Goal: Task Accomplishment & Management: Manage account settings

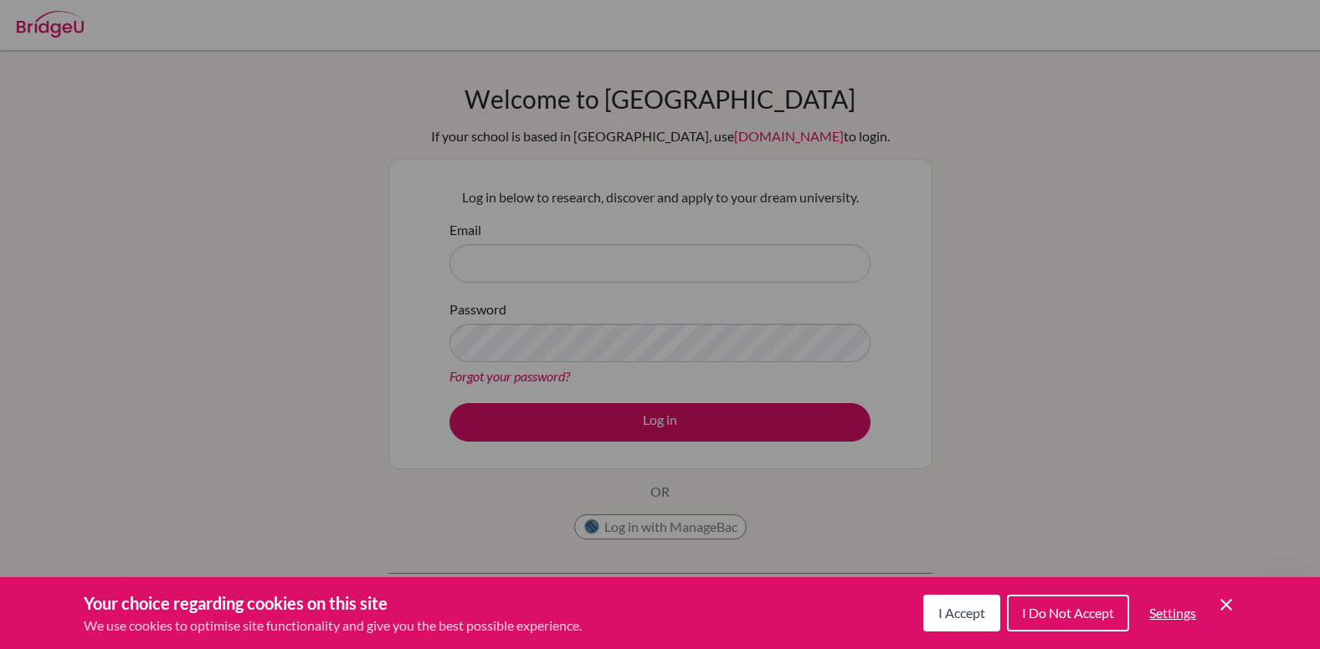
click at [741, 264] on div "Cookie Preferences" at bounding box center [660, 324] width 1320 height 649
click at [1231, 604] on icon "Cookie Control Close Icon" at bounding box center [1226, 605] width 20 height 20
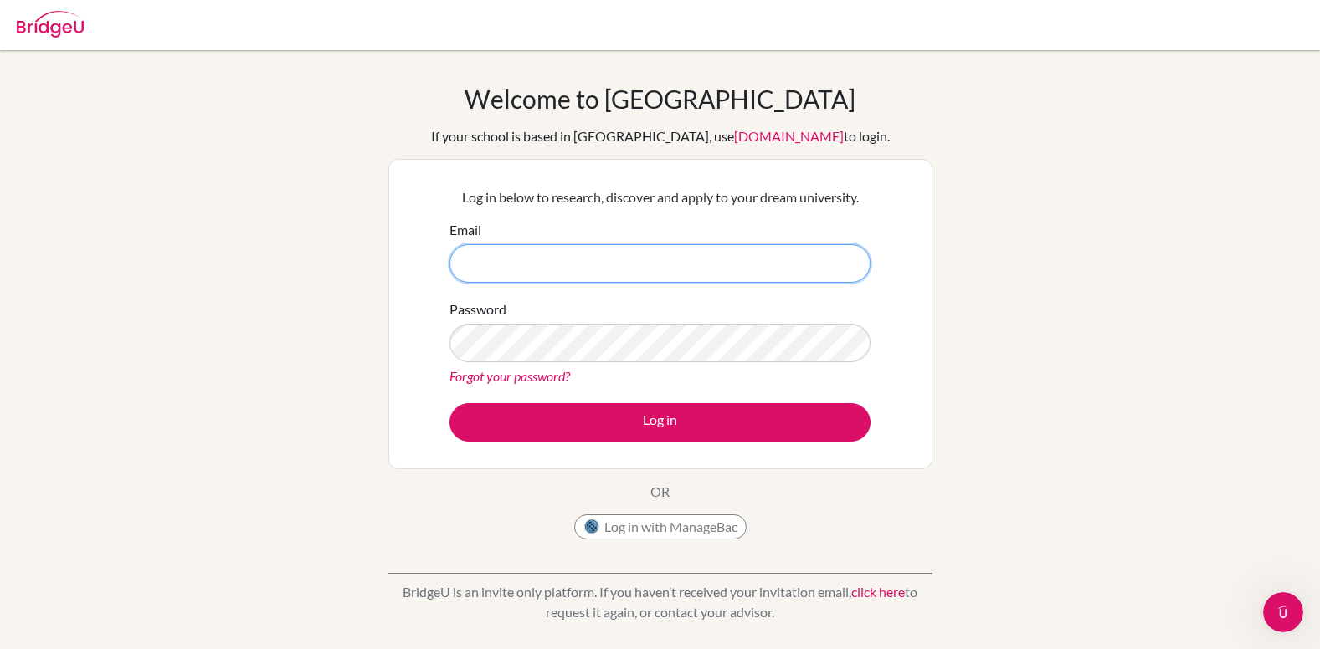
click at [614, 256] on input "Email" at bounding box center [659, 263] width 421 height 38
type input "universityandcareercounsellor@gisu.ac.ug"
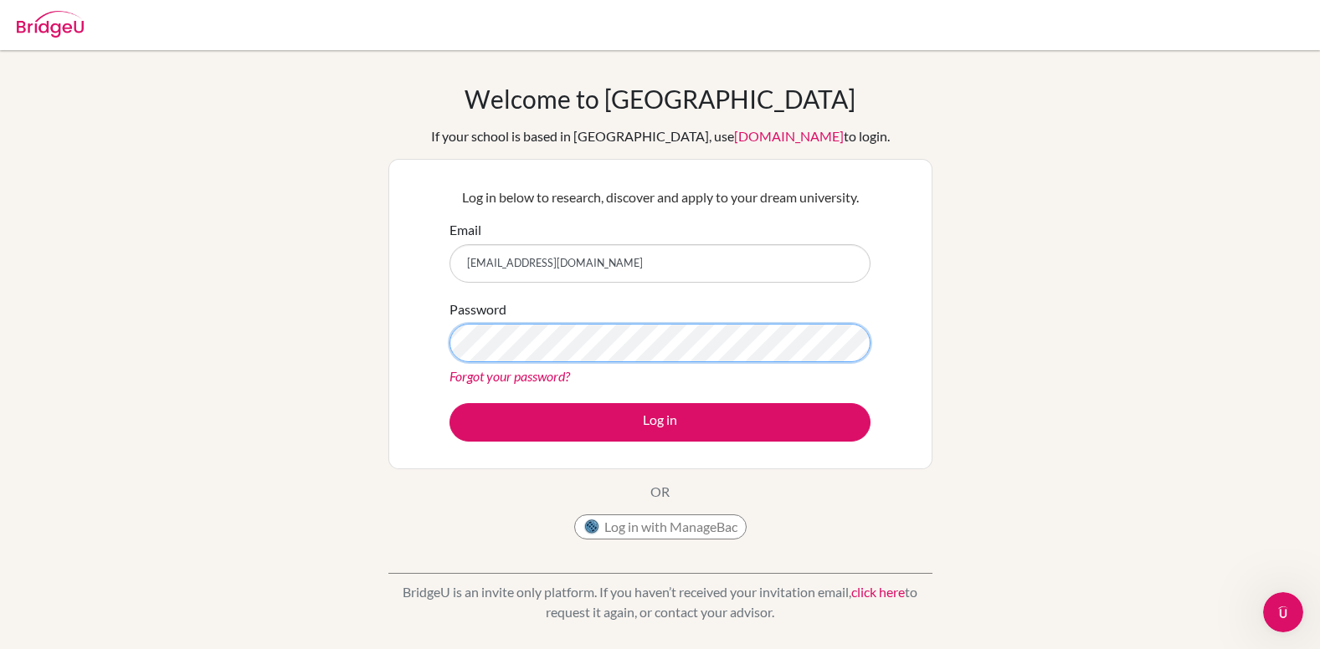
click at [362, 342] on div "Welcome to BridgeU If your school is based in China, use app.bridge-u.com.cn to…" at bounding box center [660, 357] width 1320 height 547
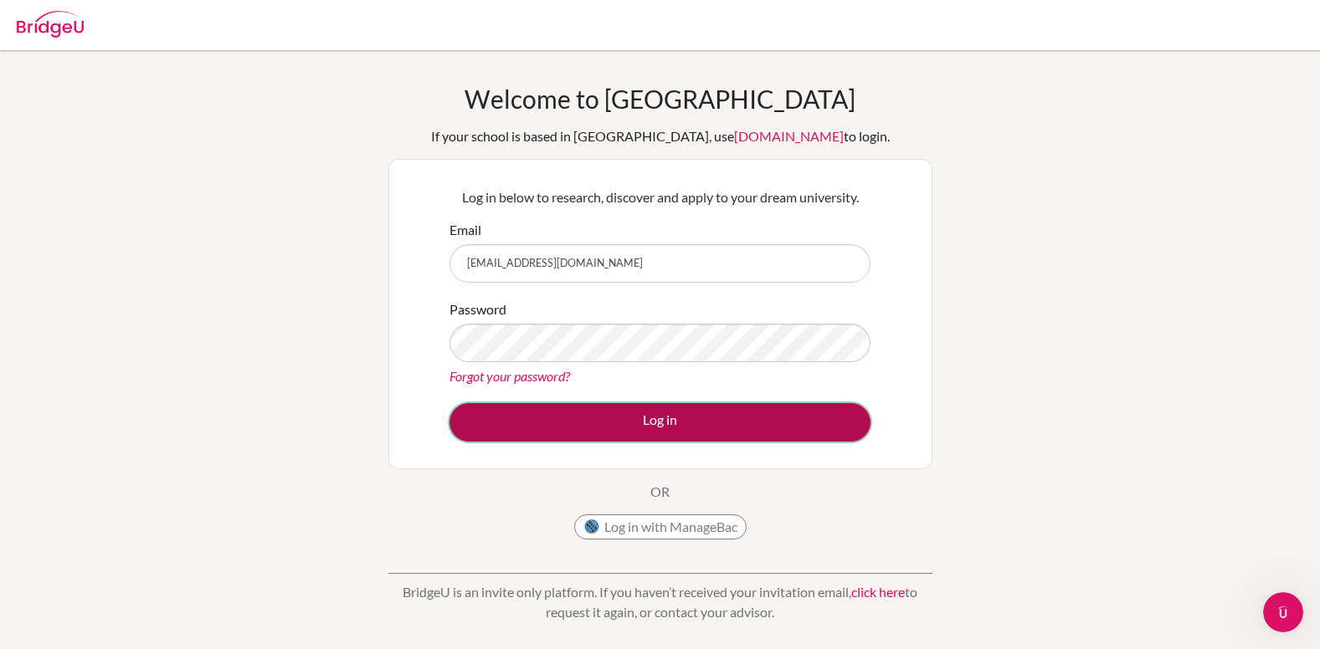
click at [608, 420] on button "Log in" at bounding box center [659, 422] width 421 height 38
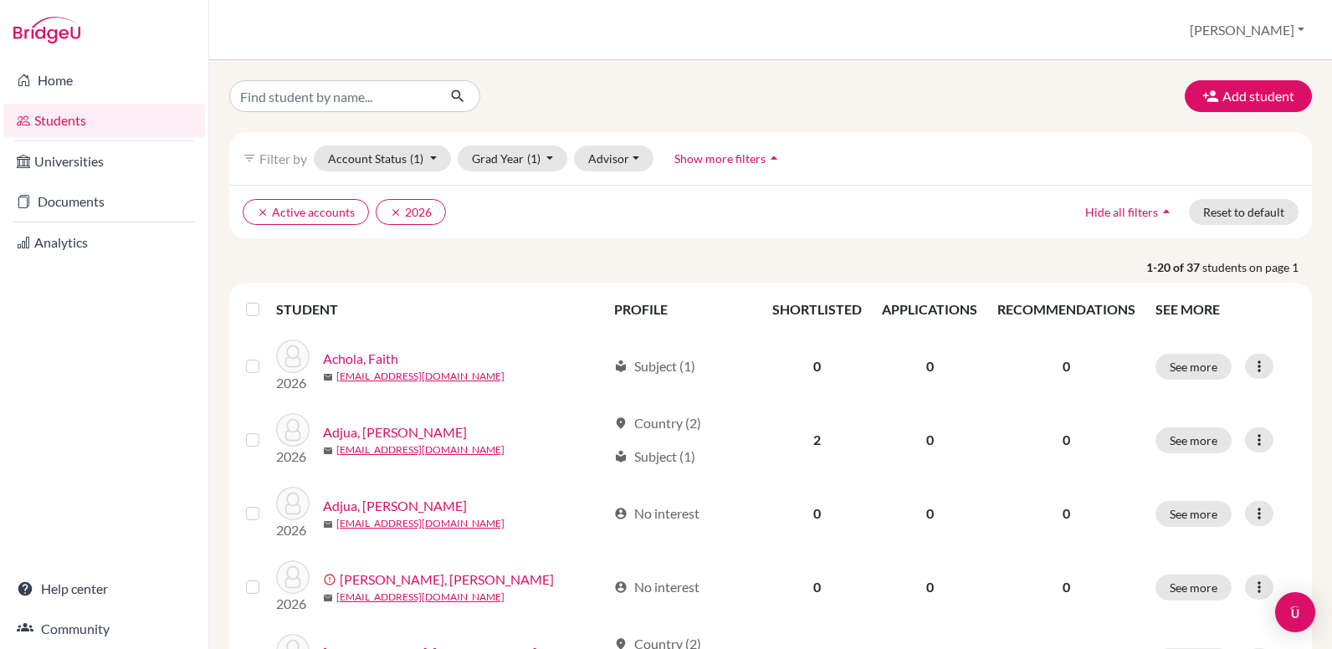
scroll to position [84, 0]
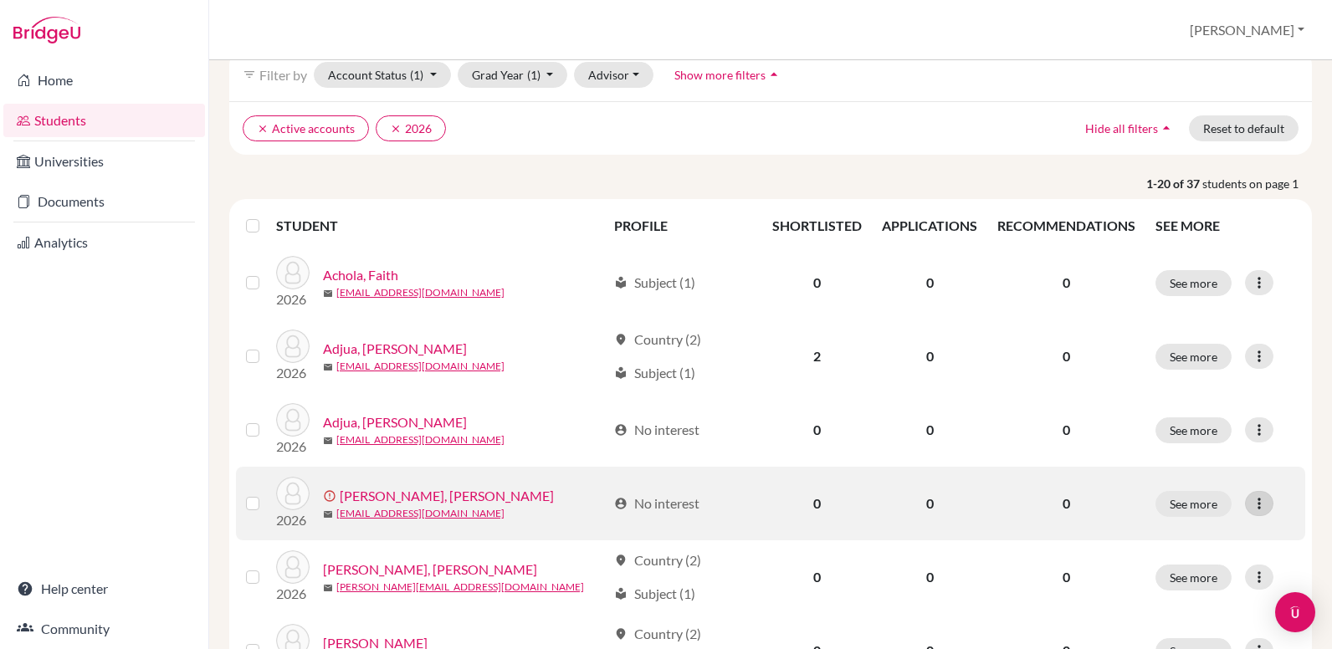
click at [1252, 506] on icon at bounding box center [1259, 503] width 17 height 17
click at [1180, 592] on button "Resend invite email" at bounding box center [1185, 592] width 151 height 27
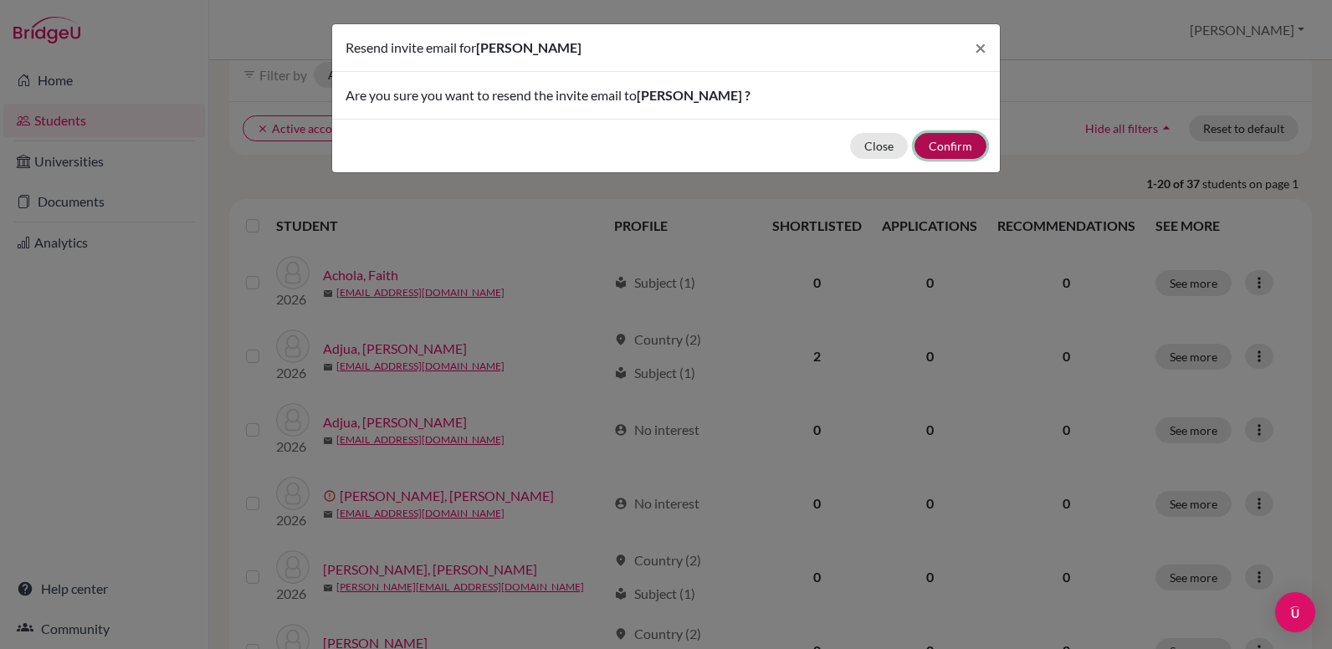
click at [950, 149] on button "Confirm" at bounding box center [951, 146] width 72 height 26
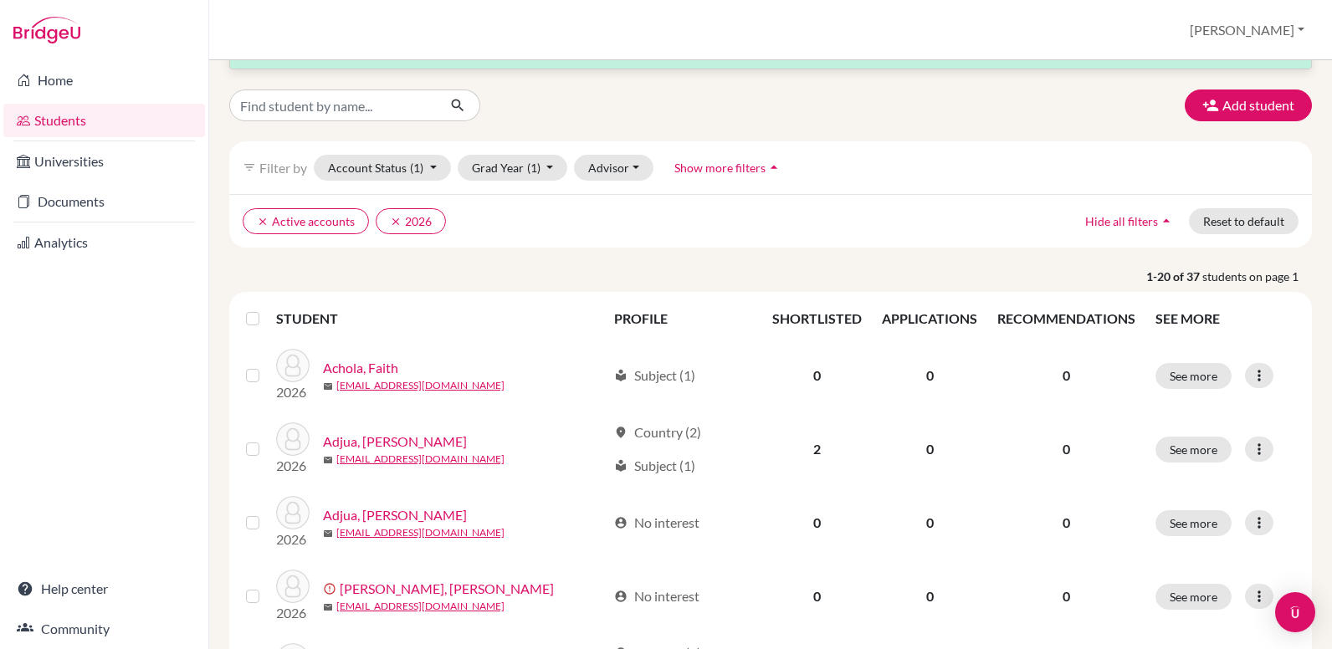
scroll to position [0, 0]
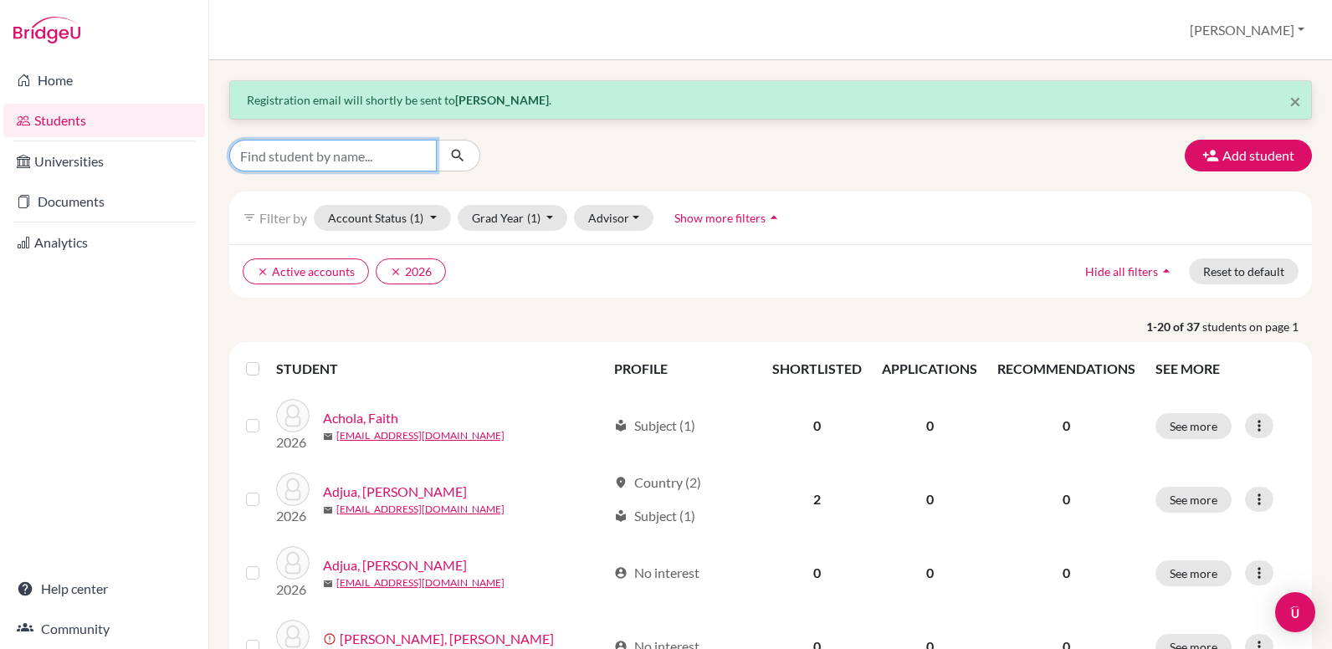
click at [369, 157] on input "Find student by name..." at bounding box center [333, 156] width 208 height 32
type input "martin"
click at [460, 157] on icon "submit" at bounding box center [457, 155] width 17 height 17
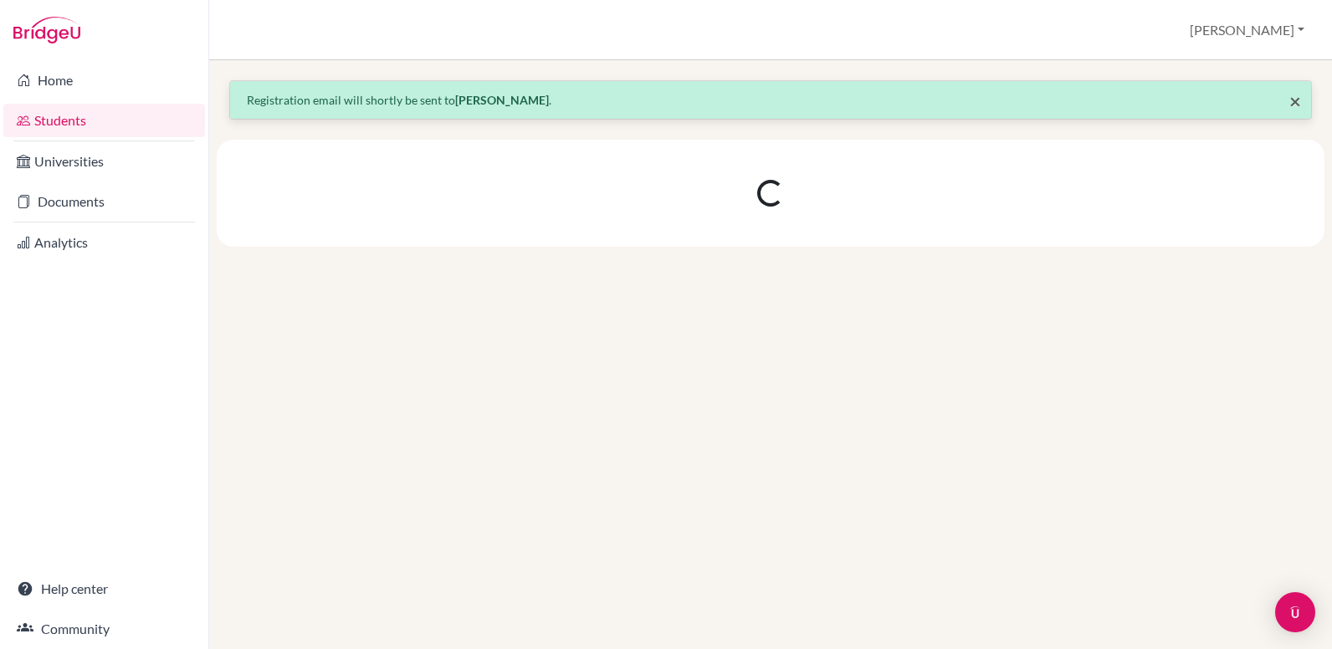
click at [1298, 99] on span "×" at bounding box center [1296, 101] width 12 height 24
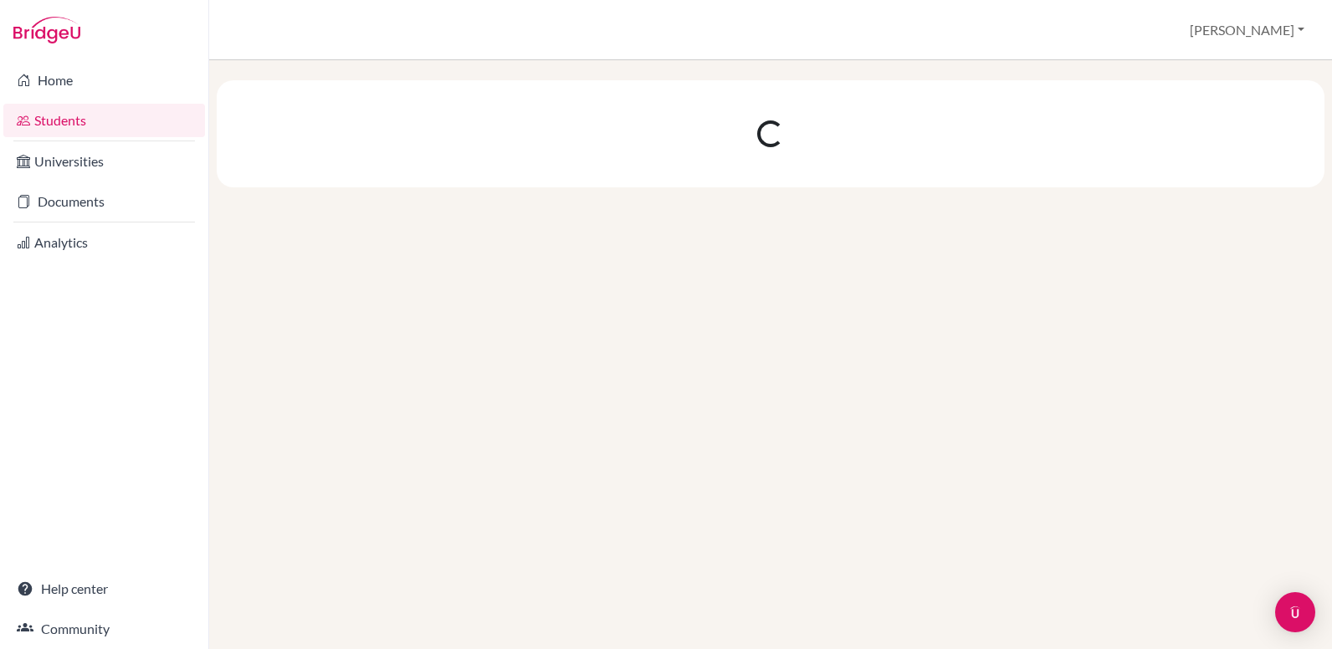
click at [38, 121] on link "Students" at bounding box center [104, 120] width 202 height 33
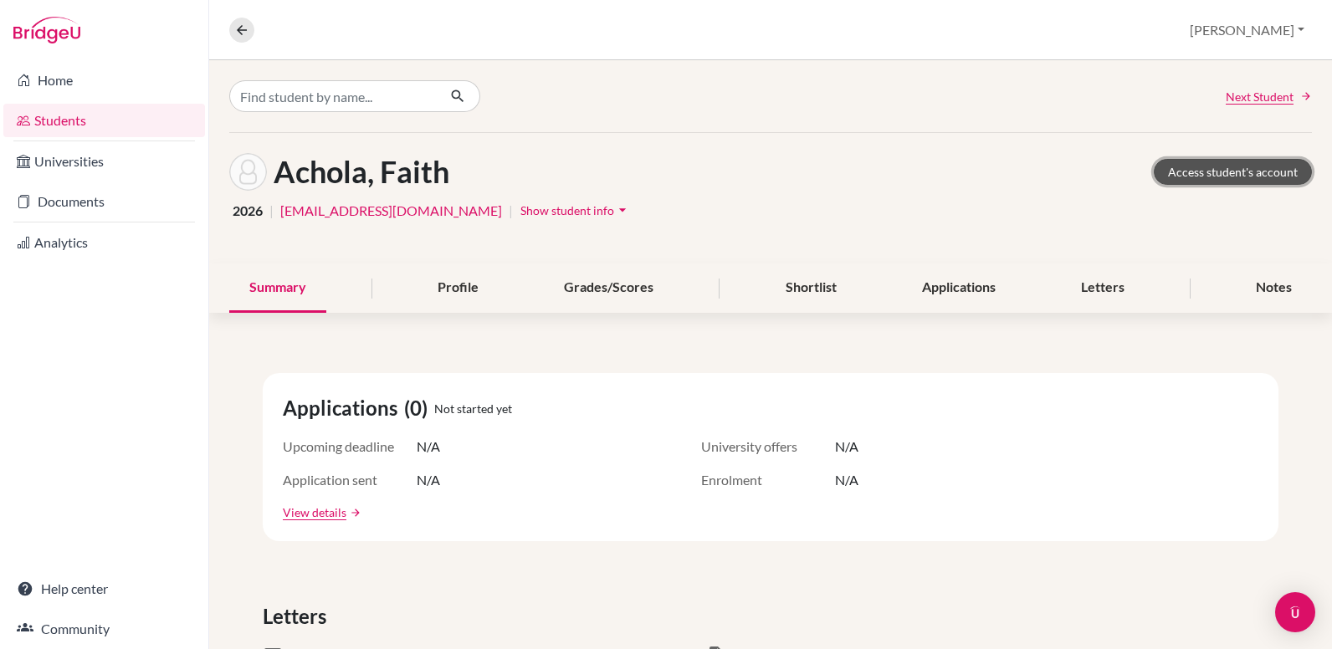
click at [1209, 173] on link "Access student's account" at bounding box center [1233, 172] width 158 height 26
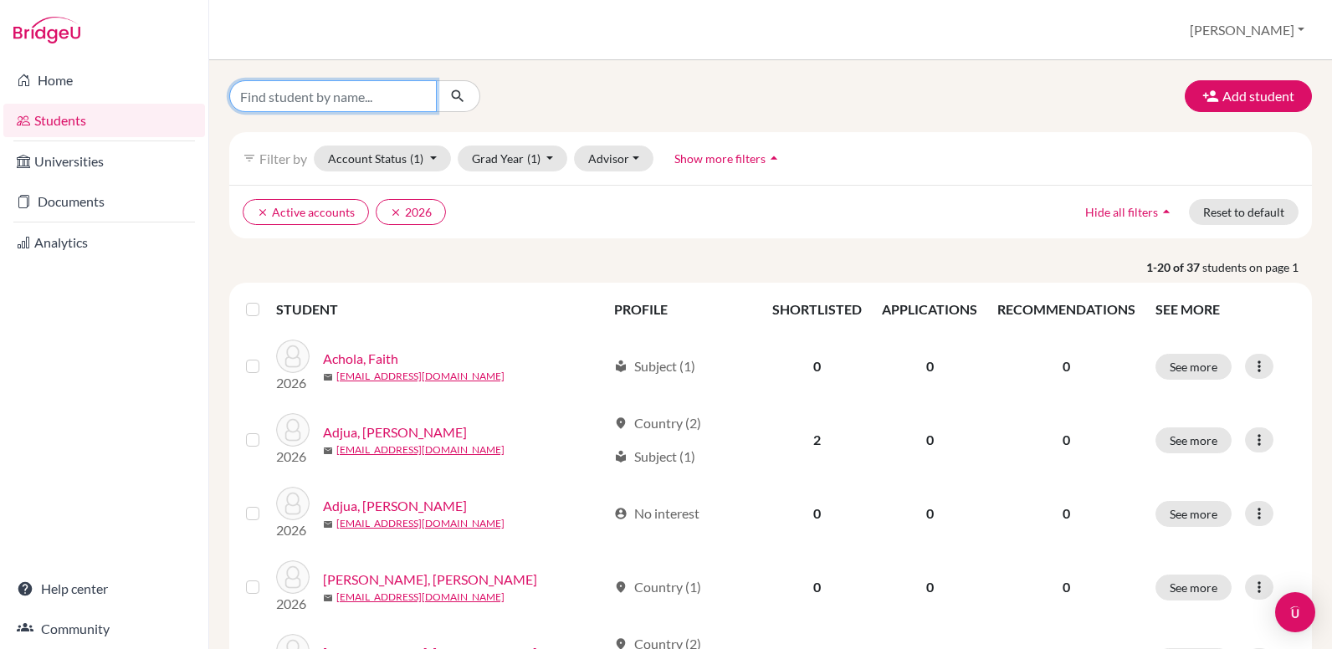
click at [314, 98] on input "Find student by name..." at bounding box center [333, 96] width 208 height 32
type input "martin"
click button "submit" at bounding box center [458, 96] width 44 height 32
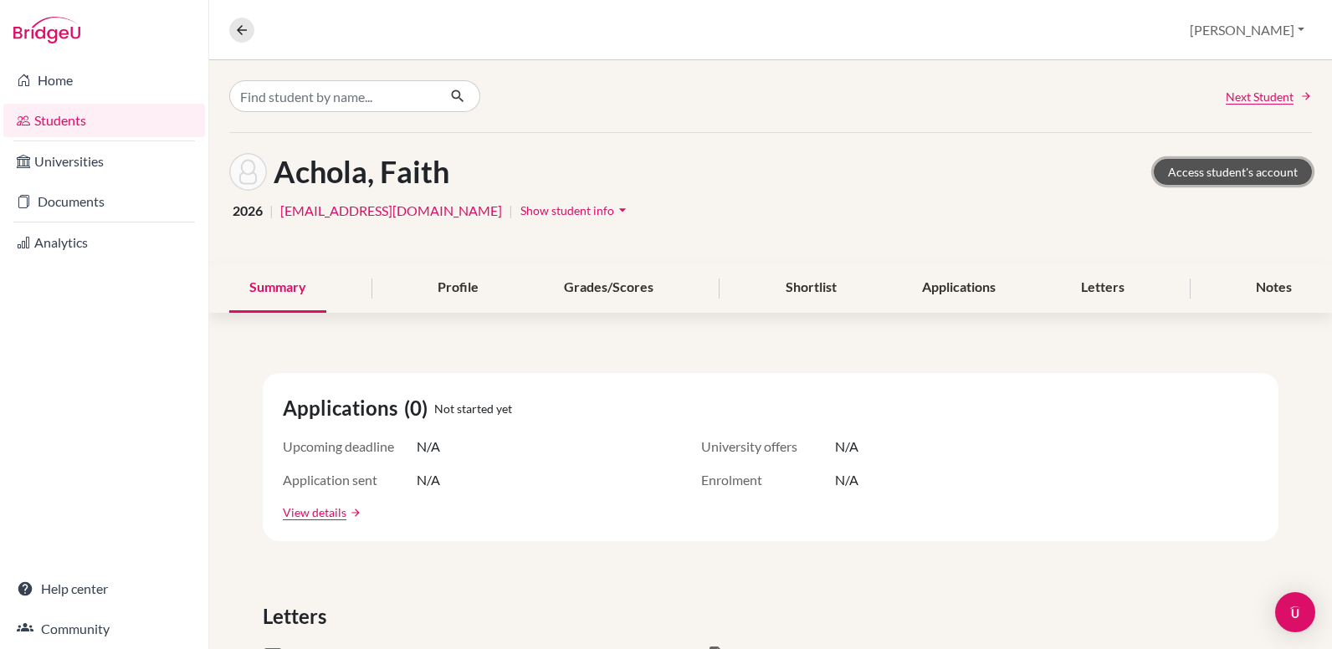
click at [1194, 177] on link "Access student's account" at bounding box center [1233, 172] width 158 height 26
click at [234, 33] on icon at bounding box center [241, 30] width 15 height 15
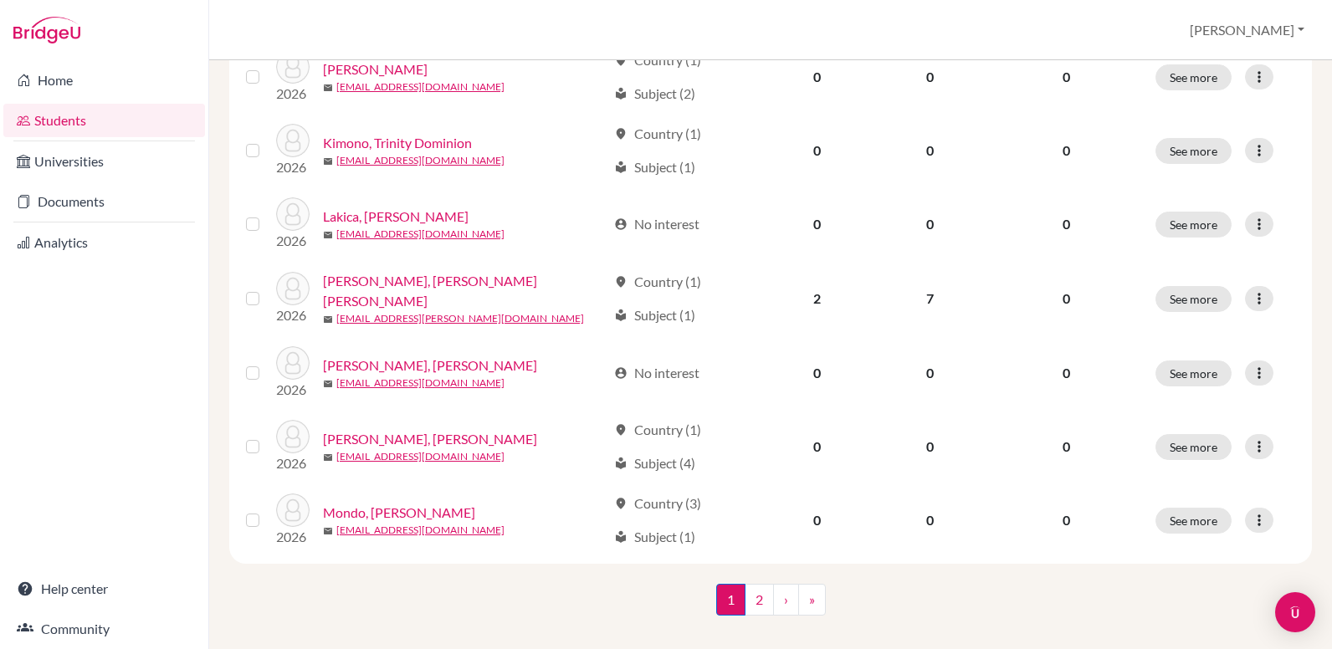
scroll to position [1265, 0]
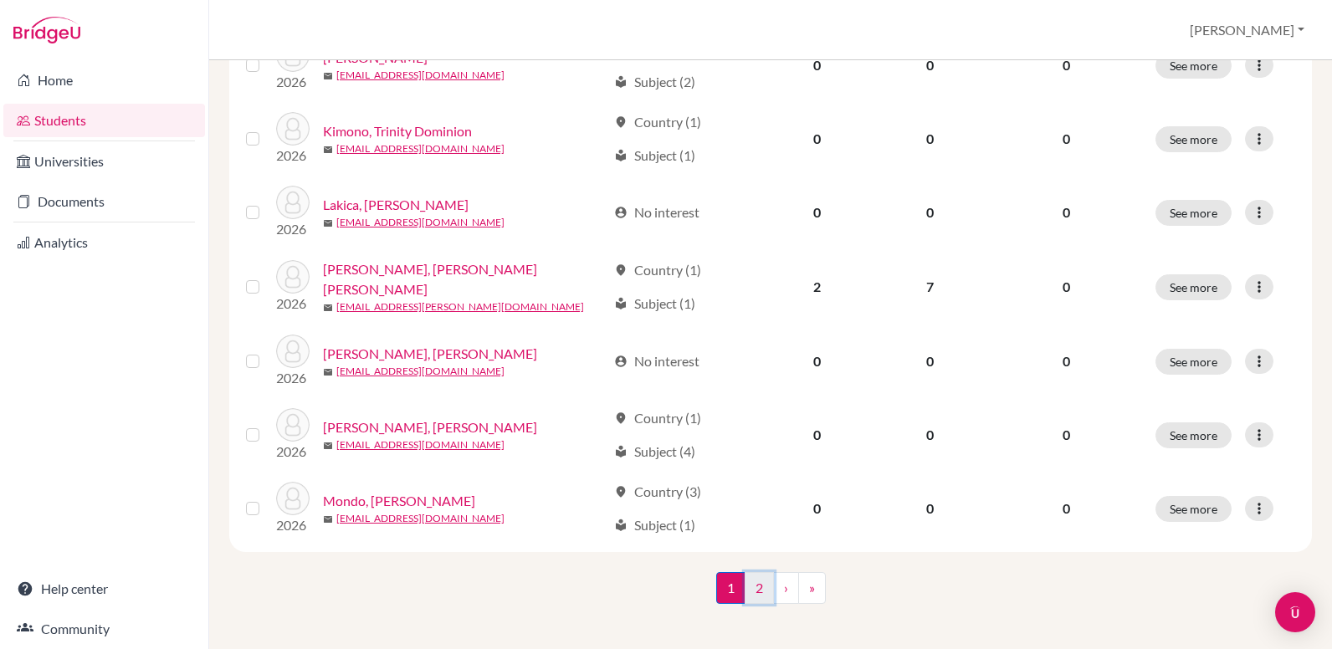
click at [748, 578] on link "2" at bounding box center [759, 588] width 29 height 32
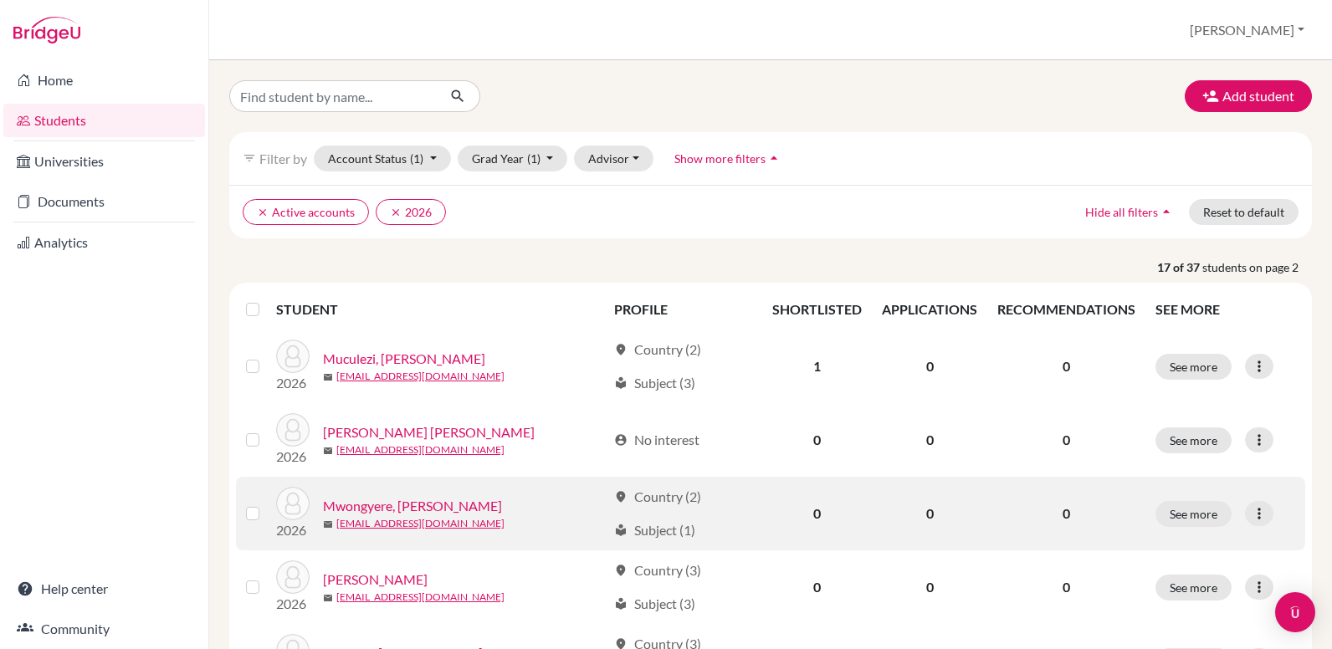
click at [377, 506] on link "Mwongyere, Martin" at bounding box center [412, 506] width 179 height 20
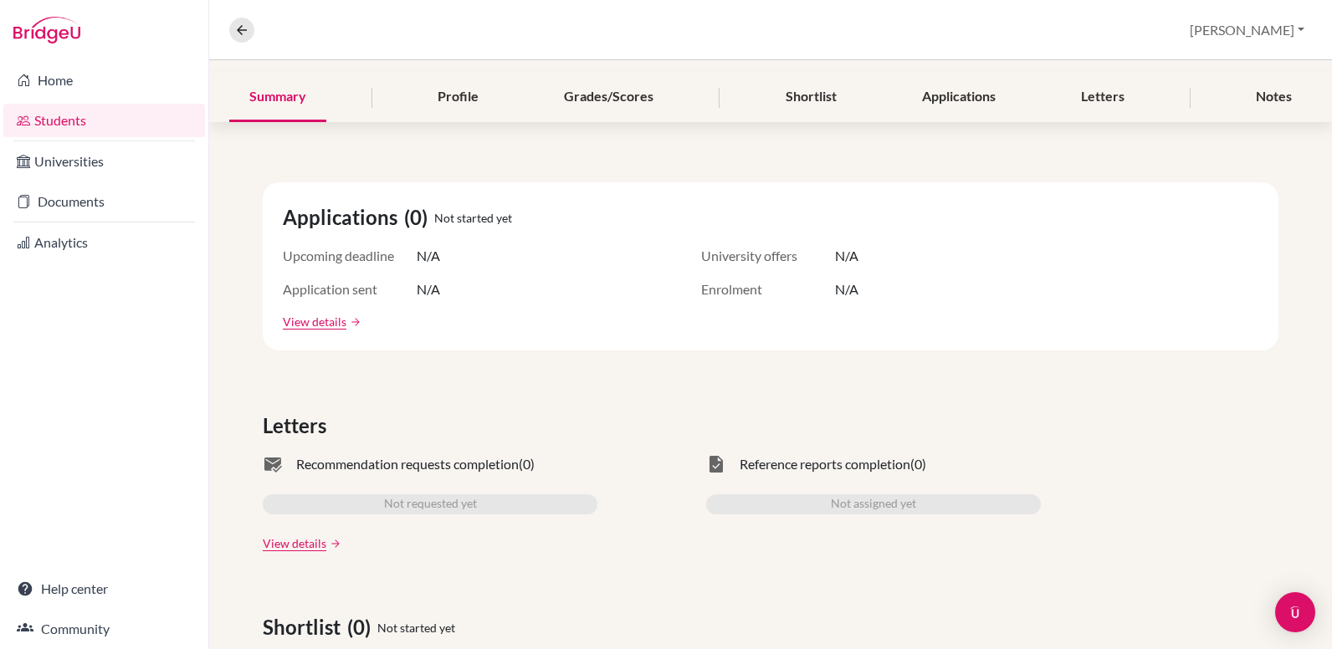
scroll to position [167, 0]
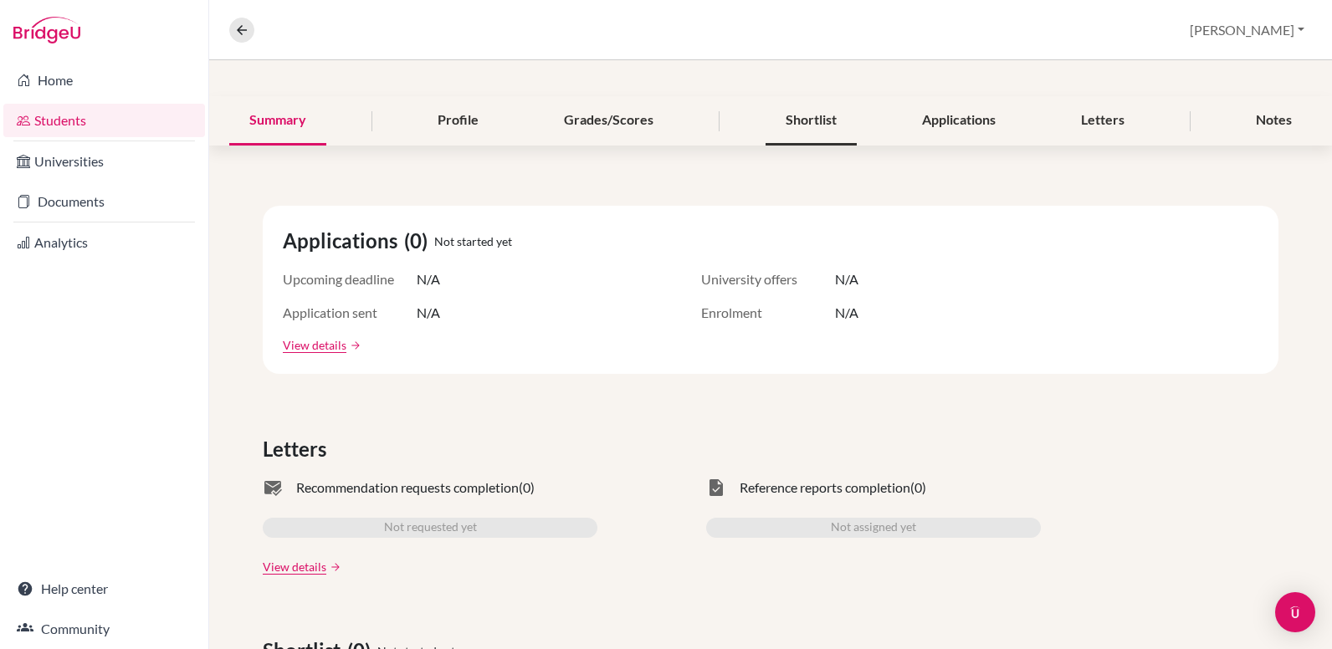
click at [802, 121] on div "Shortlist" at bounding box center [811, 120] width 91 height 49
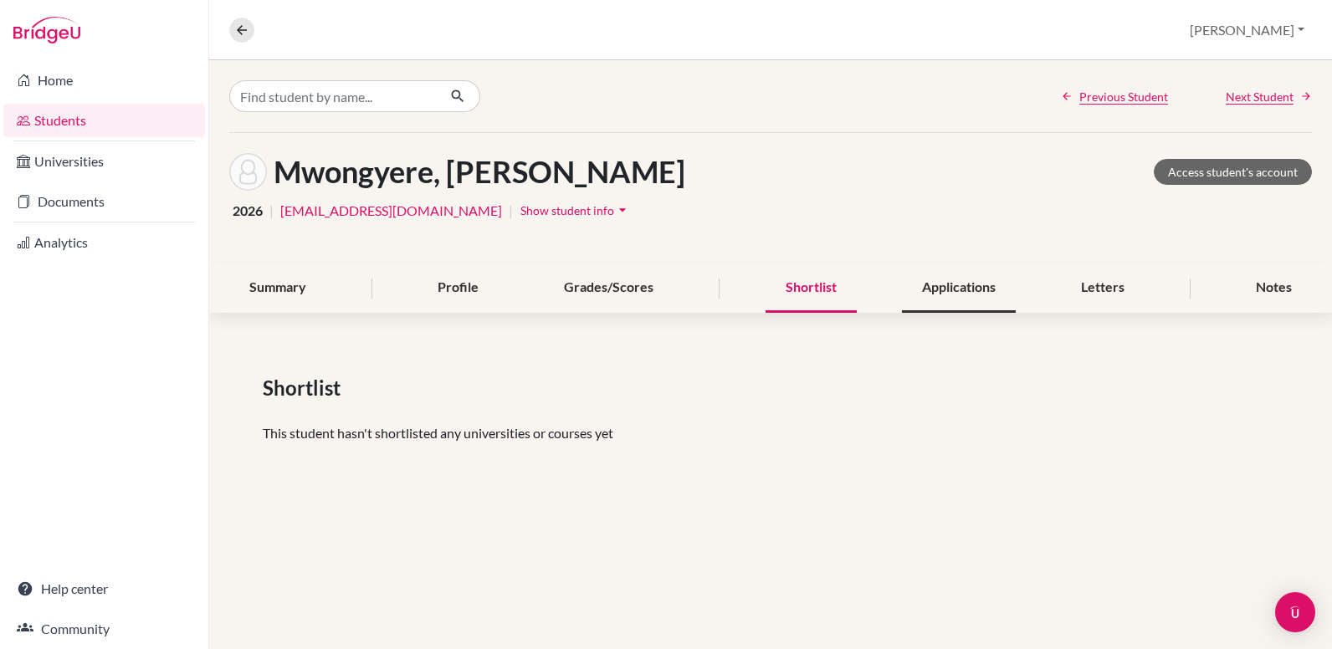
click at [953, 291] on div "Applications" at bounding box center [959, 288] width 114 height 49
click at [1096, 288] on div "Letters" at bounding box center [1103, 288] width 84 height 49
click at [1276, 278] on div "Notes" at bounding box center [1274, 288] width 76 height 49
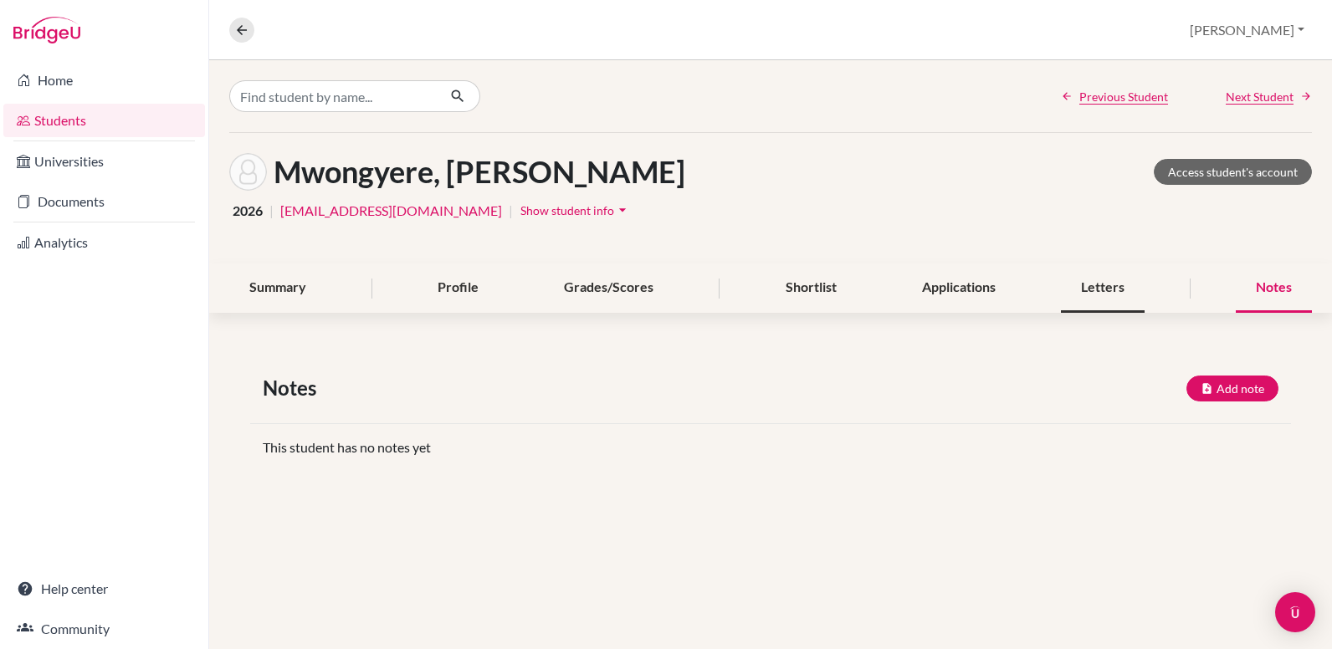
click at [1104, 285] on div "Letters" at bounding box center [1103, 288] width 84 height 49
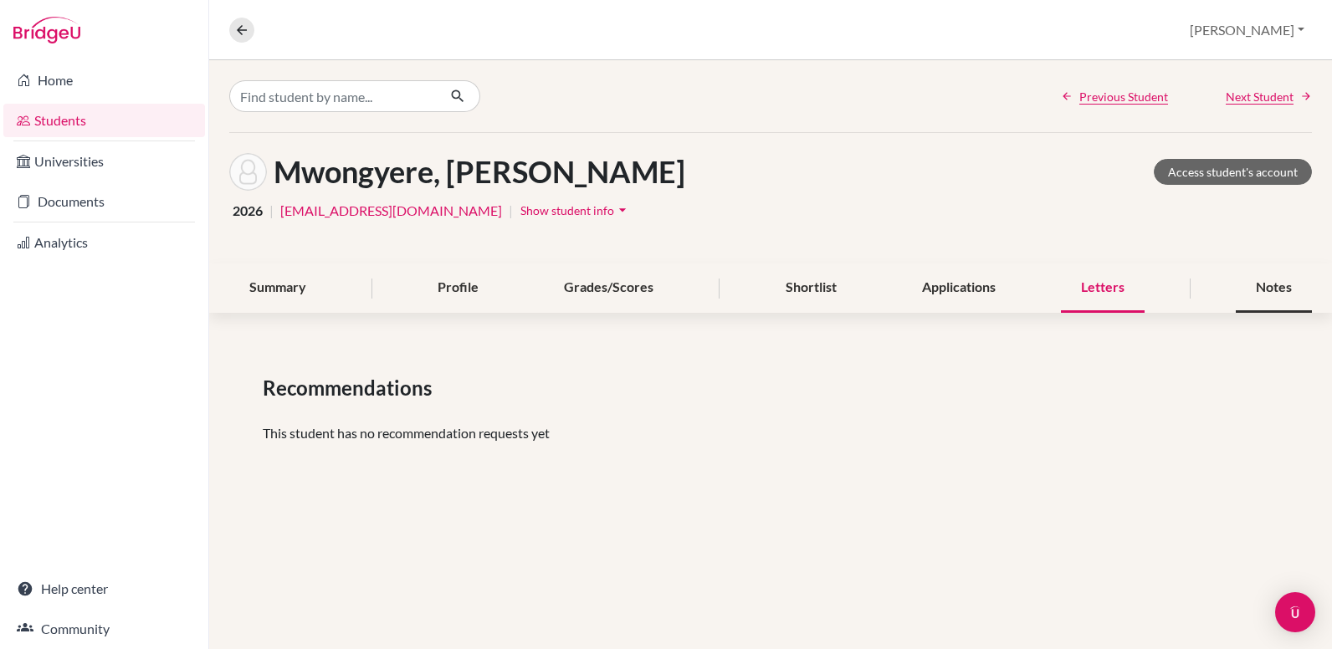
click at [1267, 282] on div "Notes" at bounding box center [1274, 288] width 76 height 49
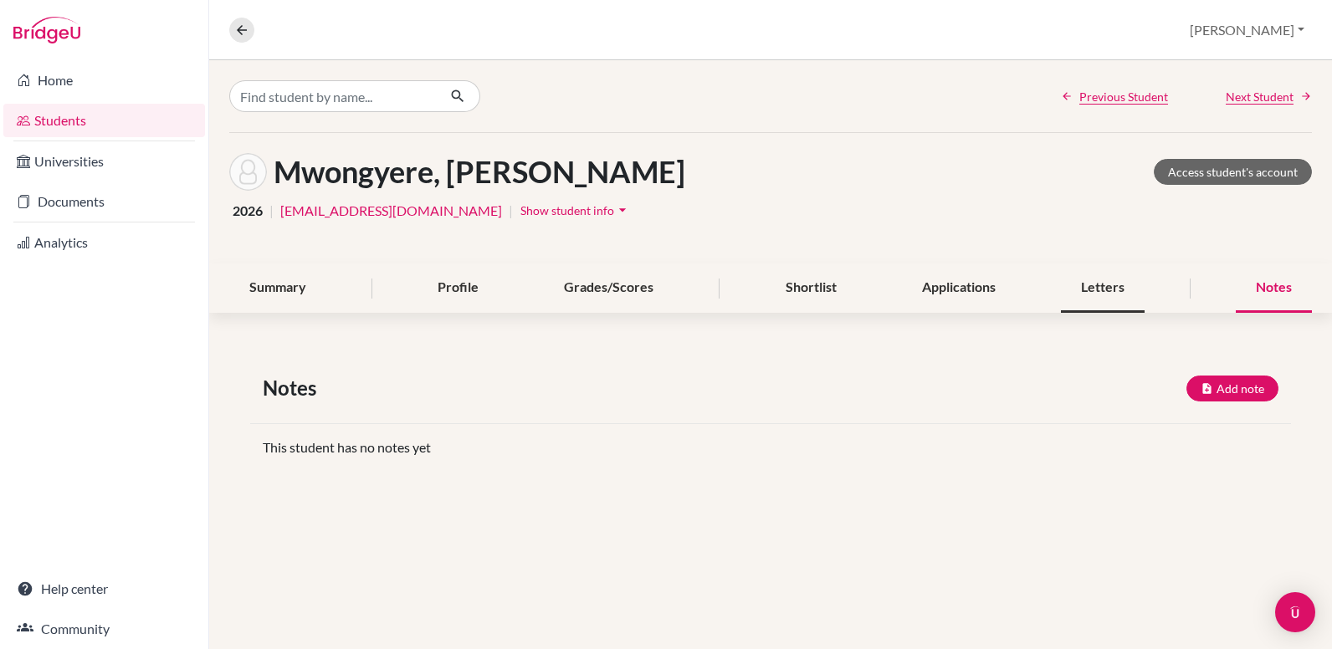
click at [1096, 285] on div "Letters" at bounding box center [1103, 288] width 84 height 49
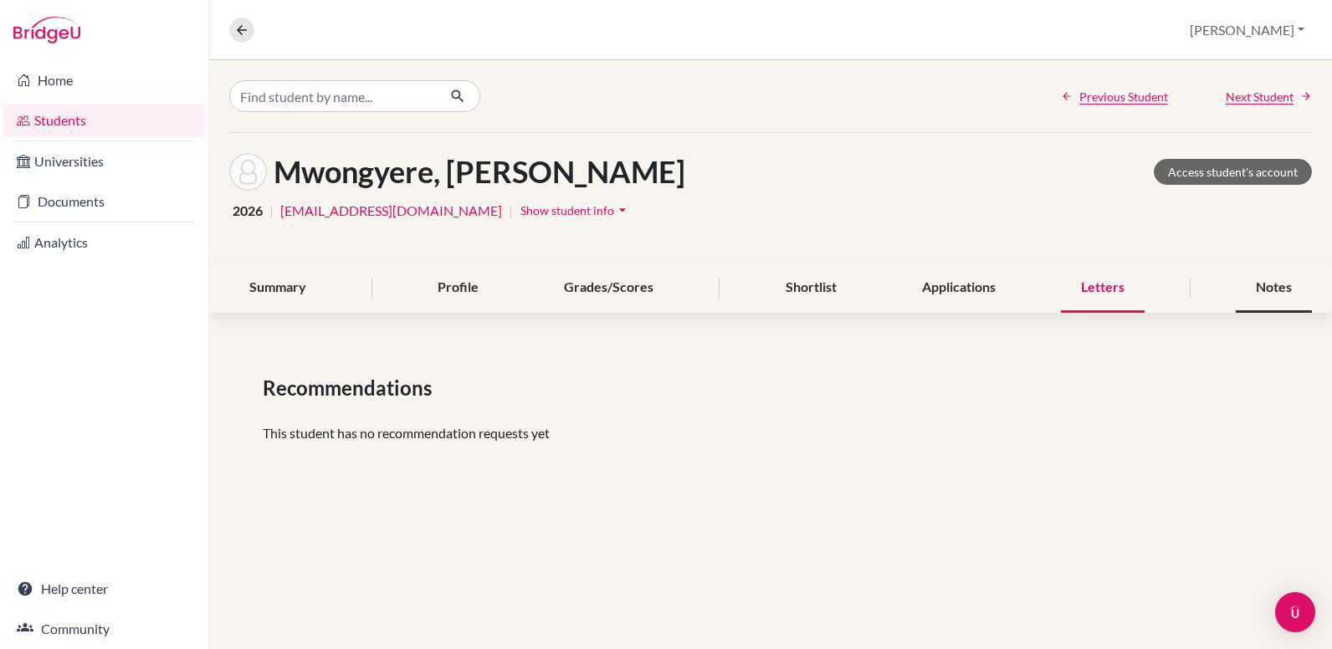
click at [1288, 291] on div "Notes" at bounding box center [1274, 288] width 76 height 49
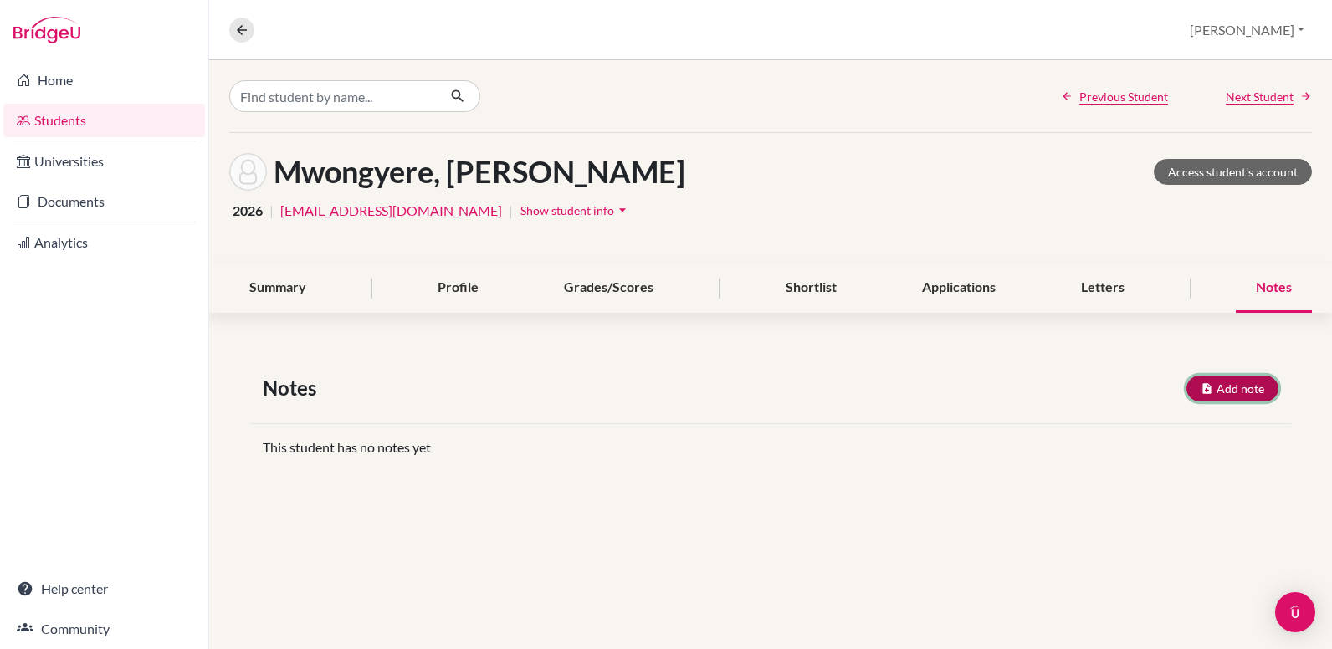
click at [1219, 396] on button "Add note" at bounding box center [1233, 389] width 92 height 26
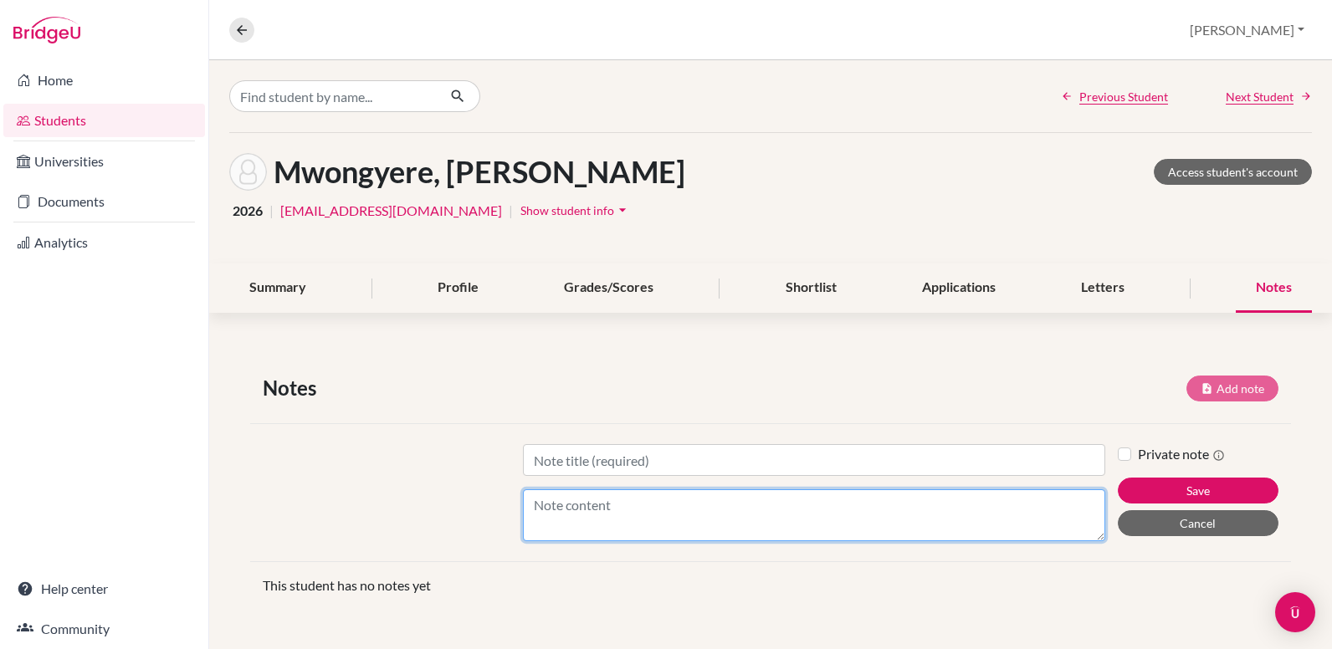
click at [601, 511] on textarea "Content" at bounding box center [814, 516] width 583 height 52
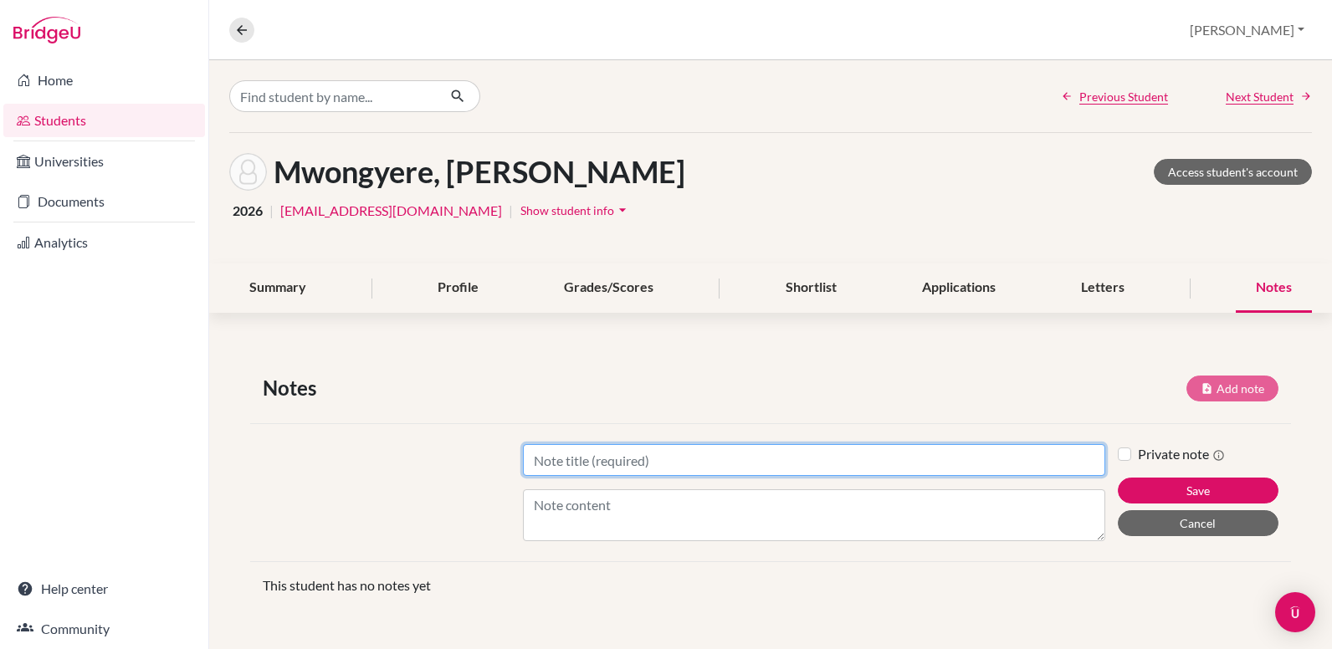
click at [604, 464] on input "Title" at bounding box center [814, 460] width 583 height 32
type input "Shortlist"
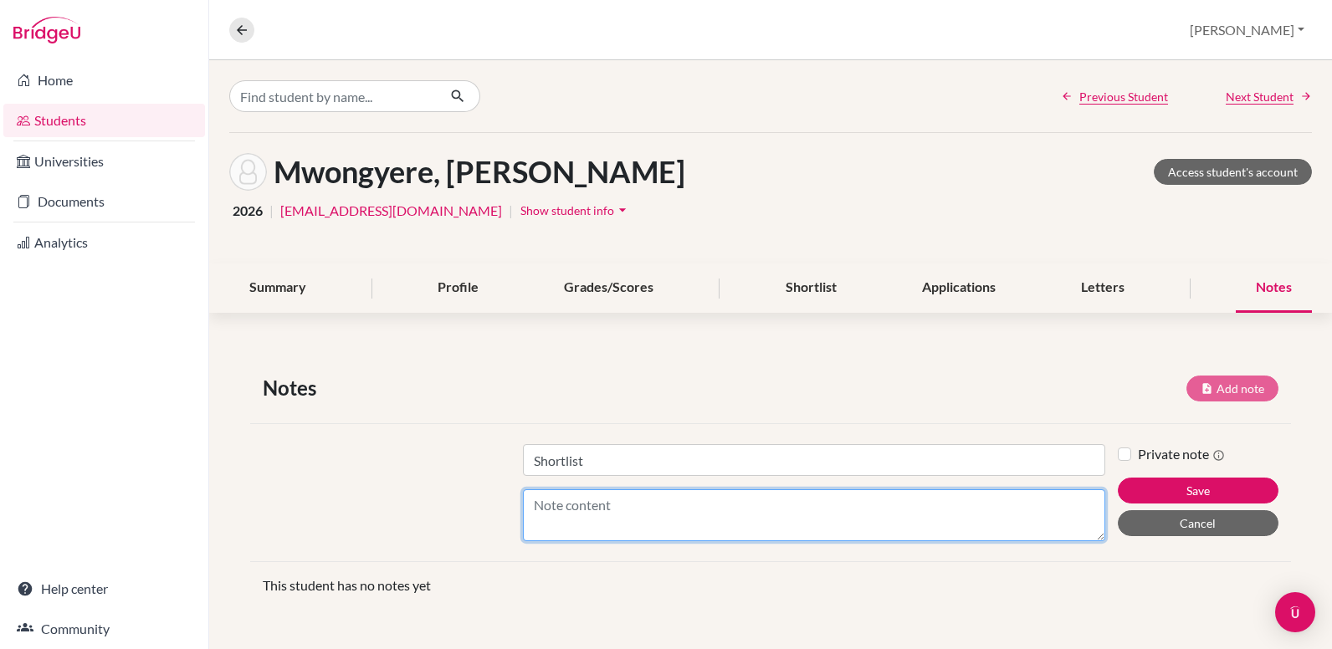
click at [634, 502] on textarea "Content" at bounding box center [814, 516] width 583 height 52
type textarea "Please short list your universities"
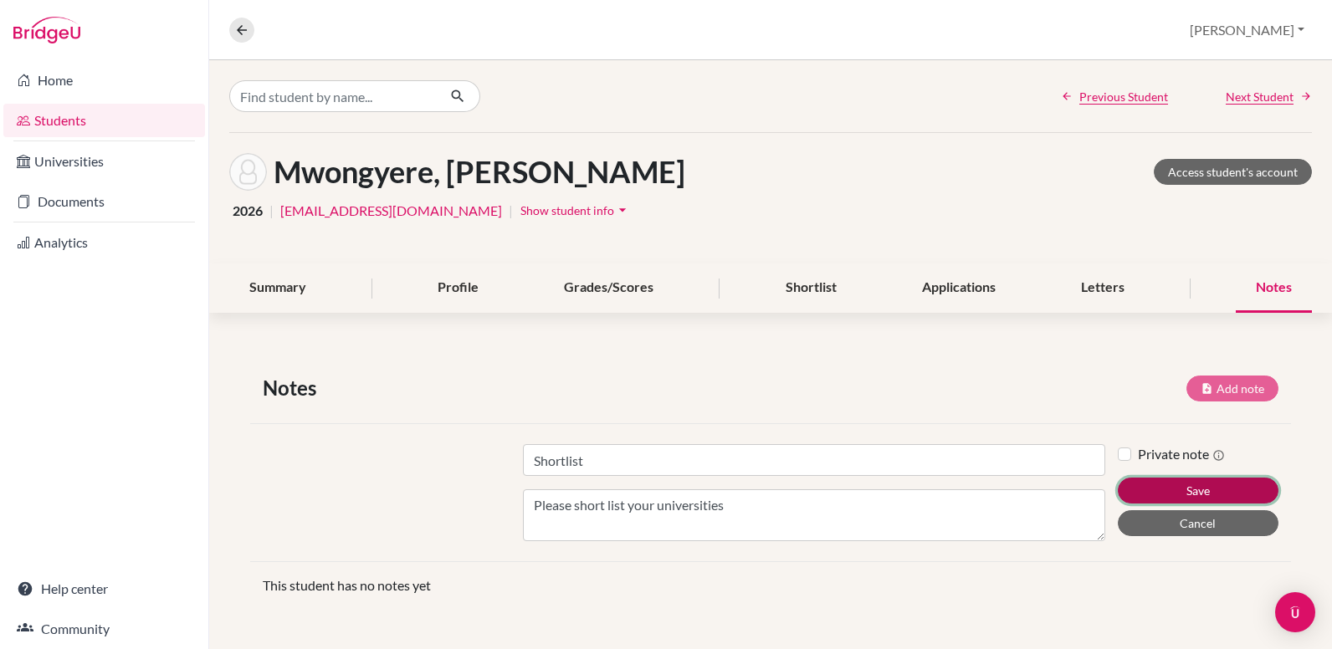
click at [1176, 485] on button "Save" at bounding box center [1198, 491] width 161 height 26
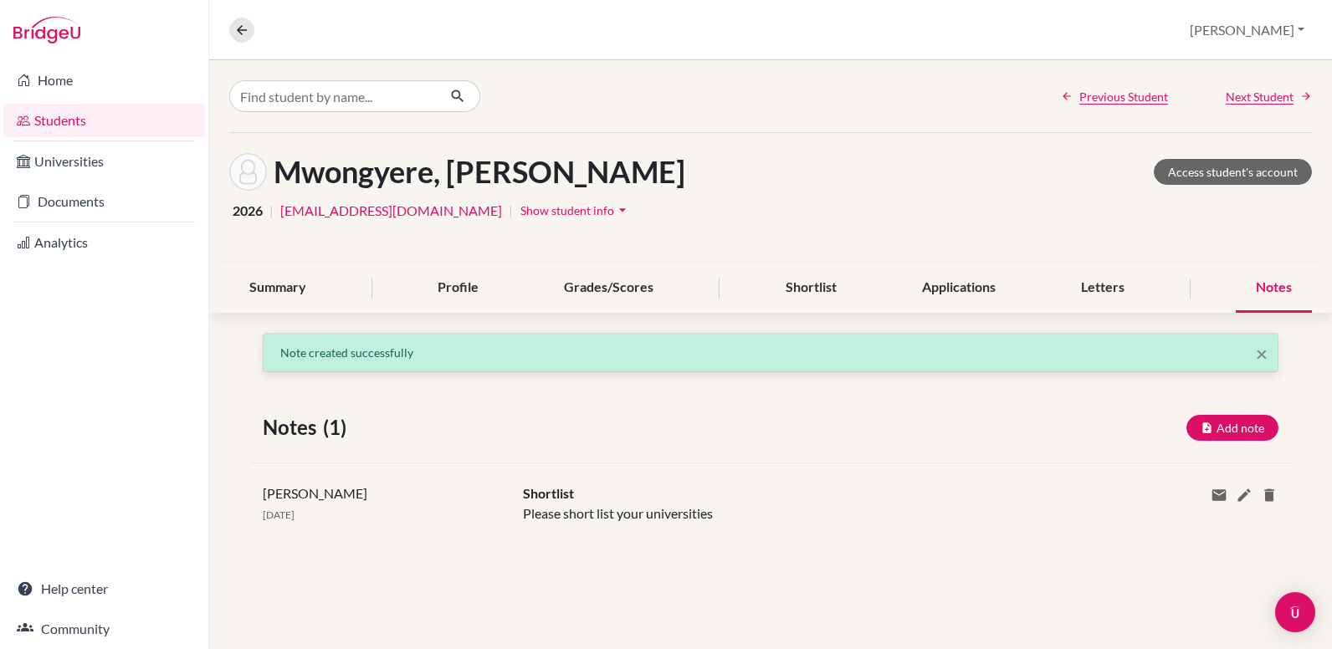
click at [63, 118] on link "Students" at bounding box center [104, 120] width 202 height 33
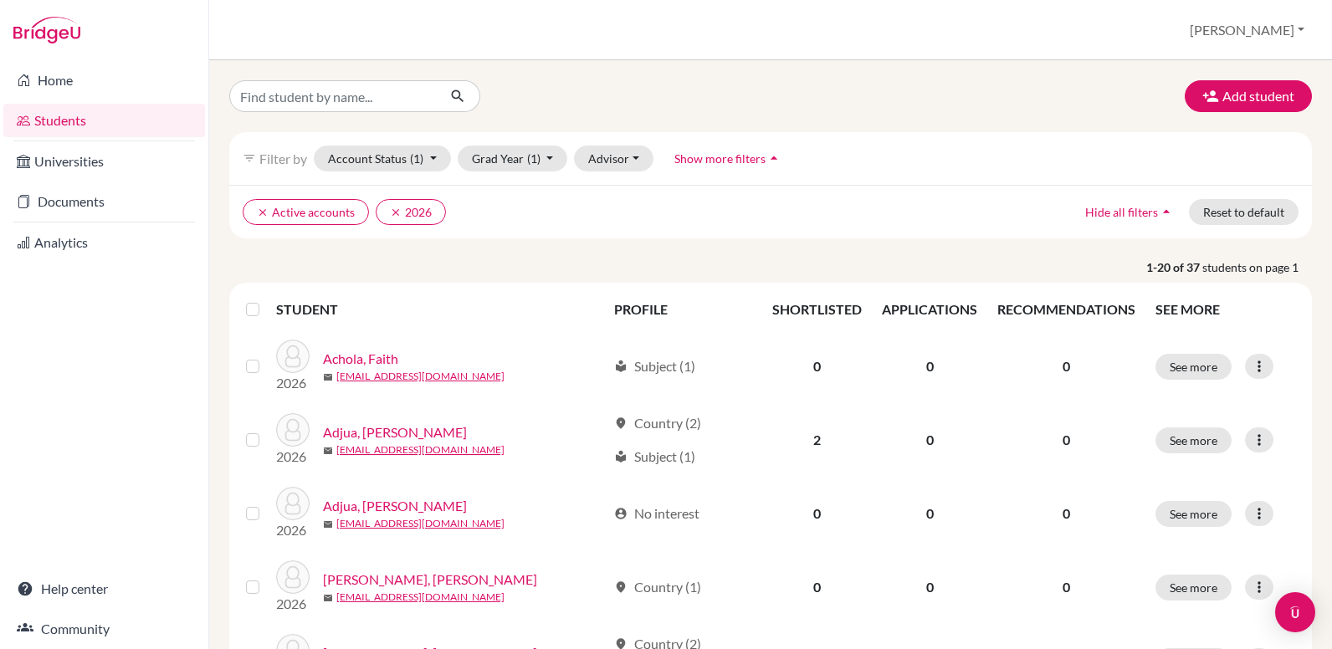
scroll to position [84, 0]
